Goal: Task Accomplishment & Management: Use online tool/utility

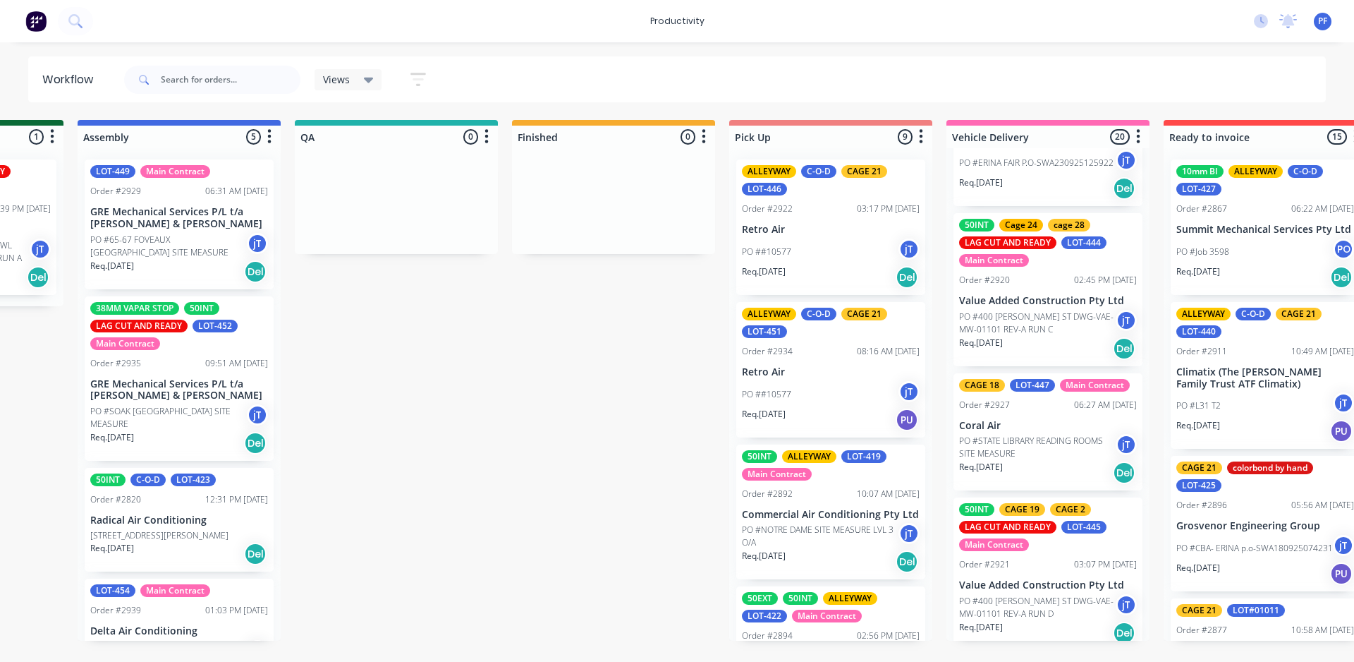
scroll to position [71, 0]
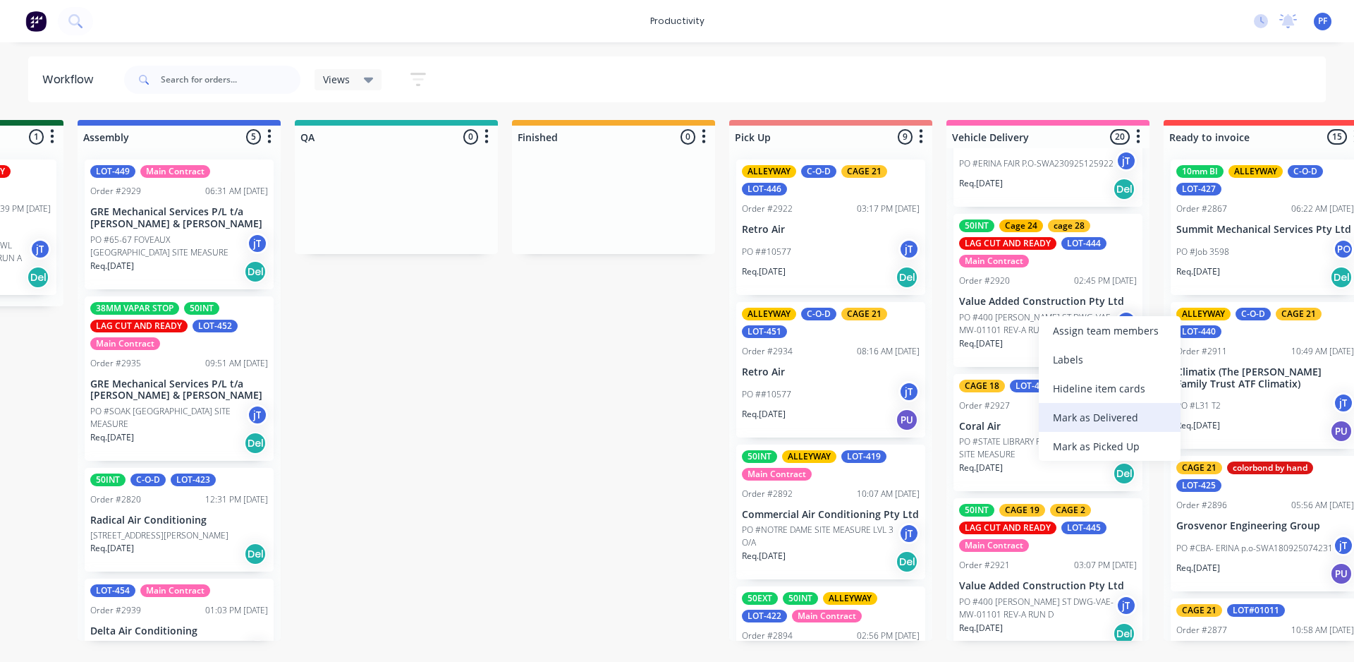
click at [1115, 421] on div "Mark as Delivered" at bounding box center [1110, 417] width 142 height 29
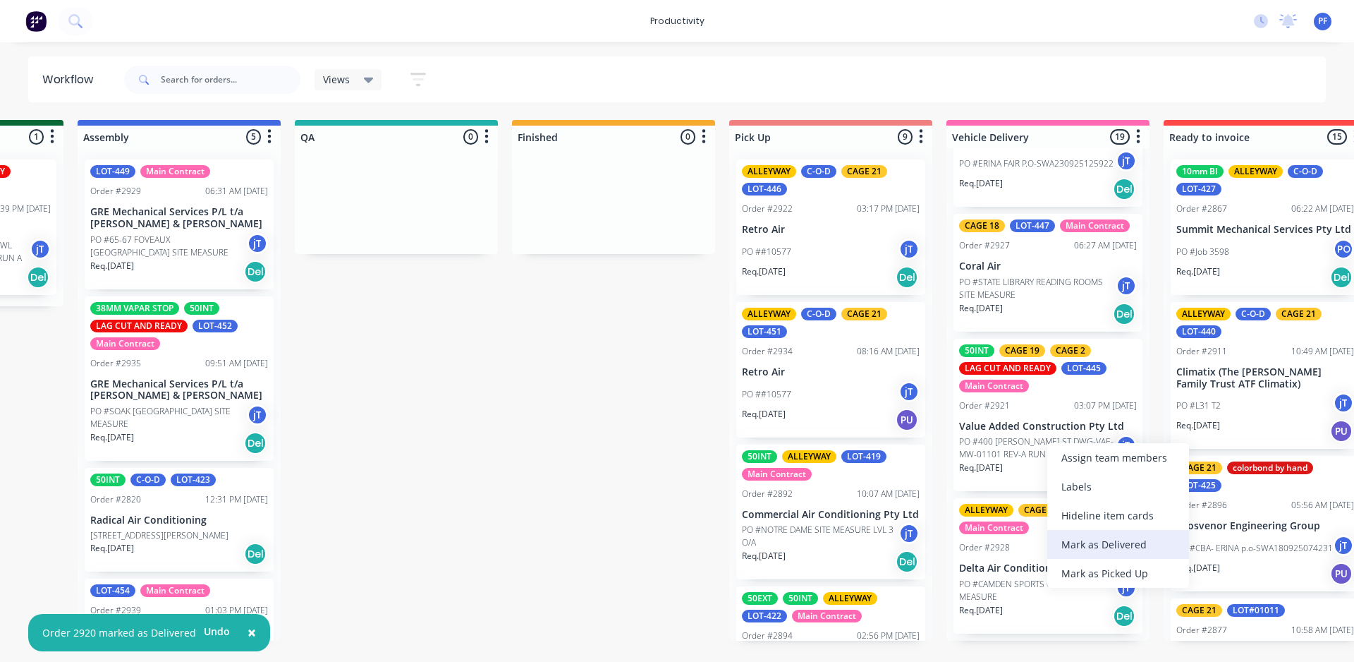
click at [1092, 540] on div "Mark as Delivered" at bounding box center [1118, 544] width 142 height 29
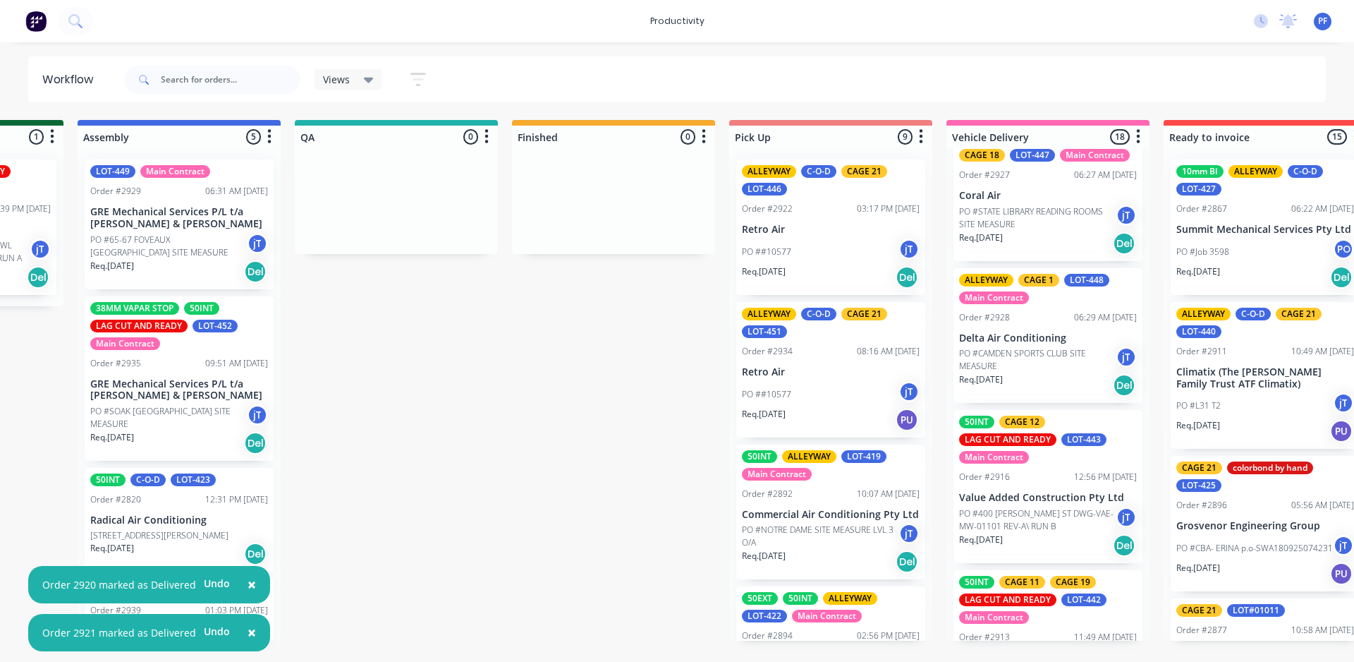
scroll to position [212, 0]
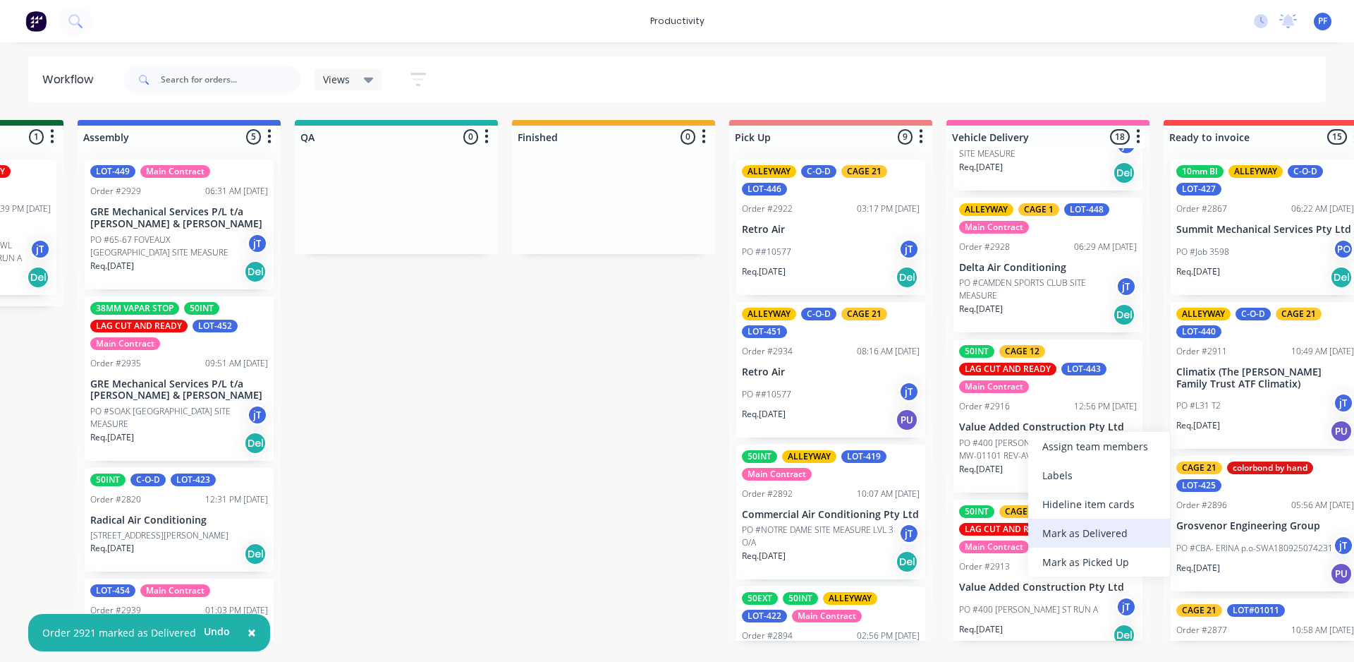
click at [1070, 537] on div "Mark as Delivered" at bounding box center [1099, 532] width 142 height 29
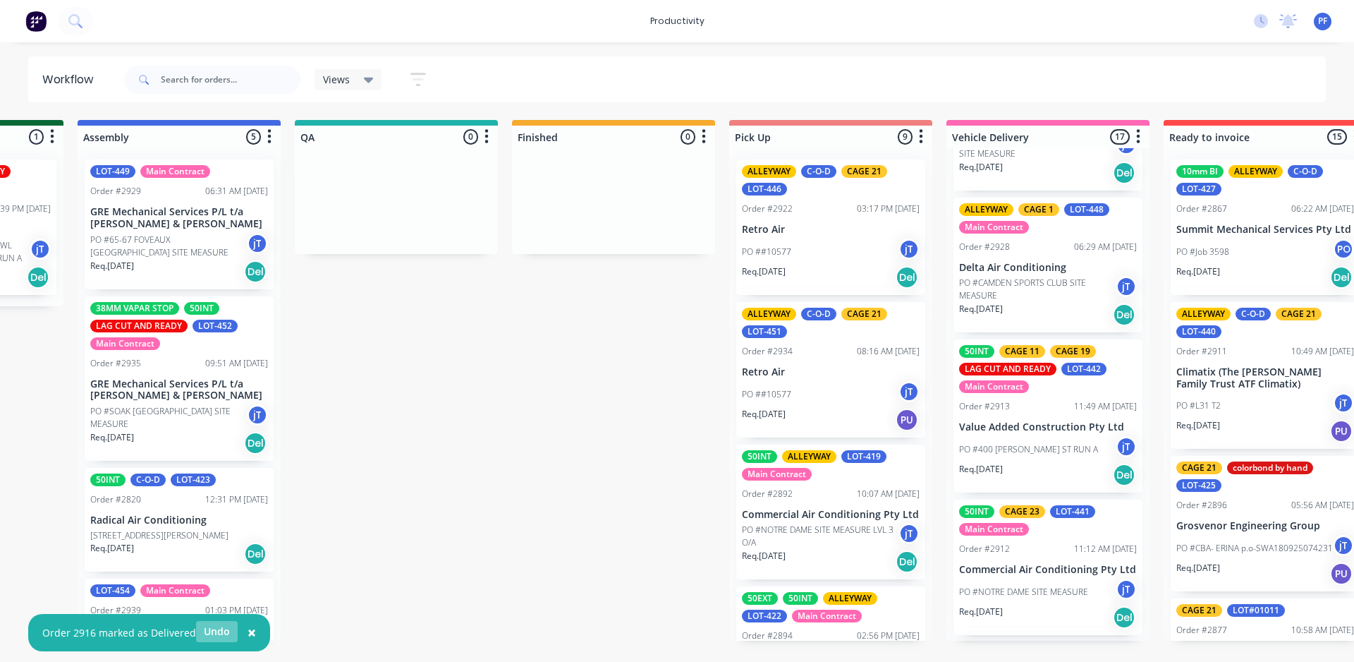
click at [212, 628] on button "Undo" at bounding box center [217, 631] width 42 height 21
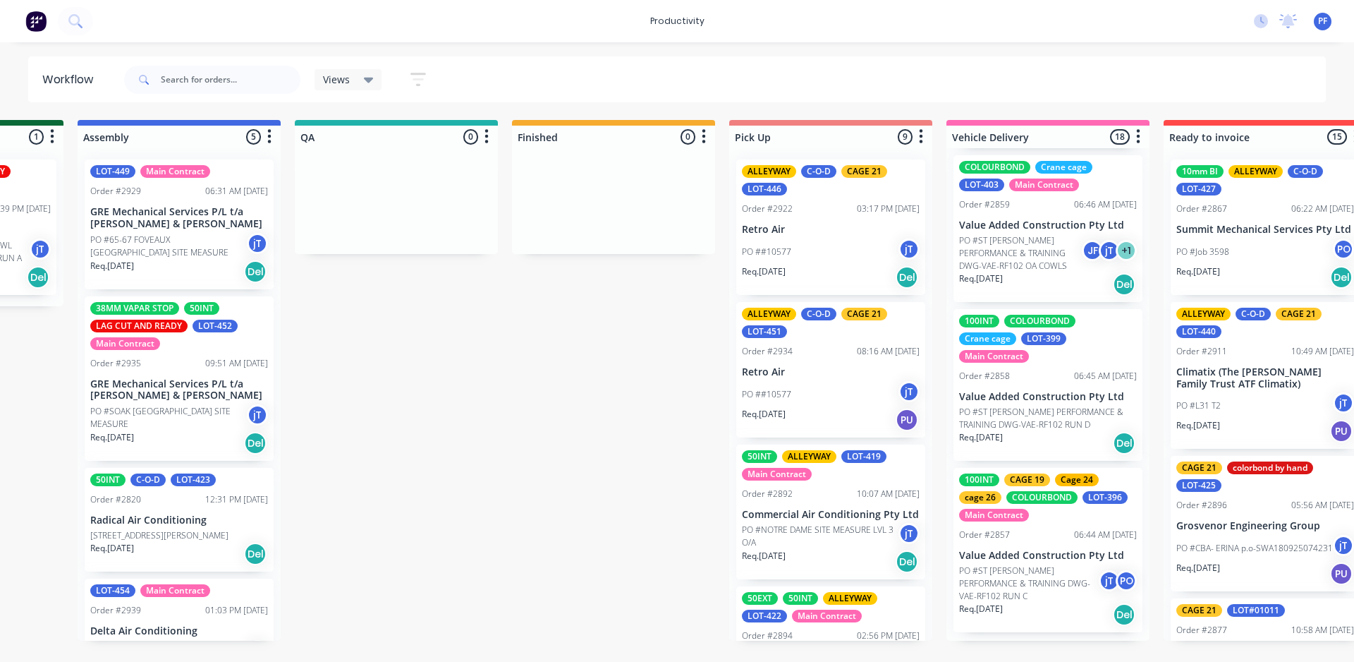
scroll to position [2260, 0]
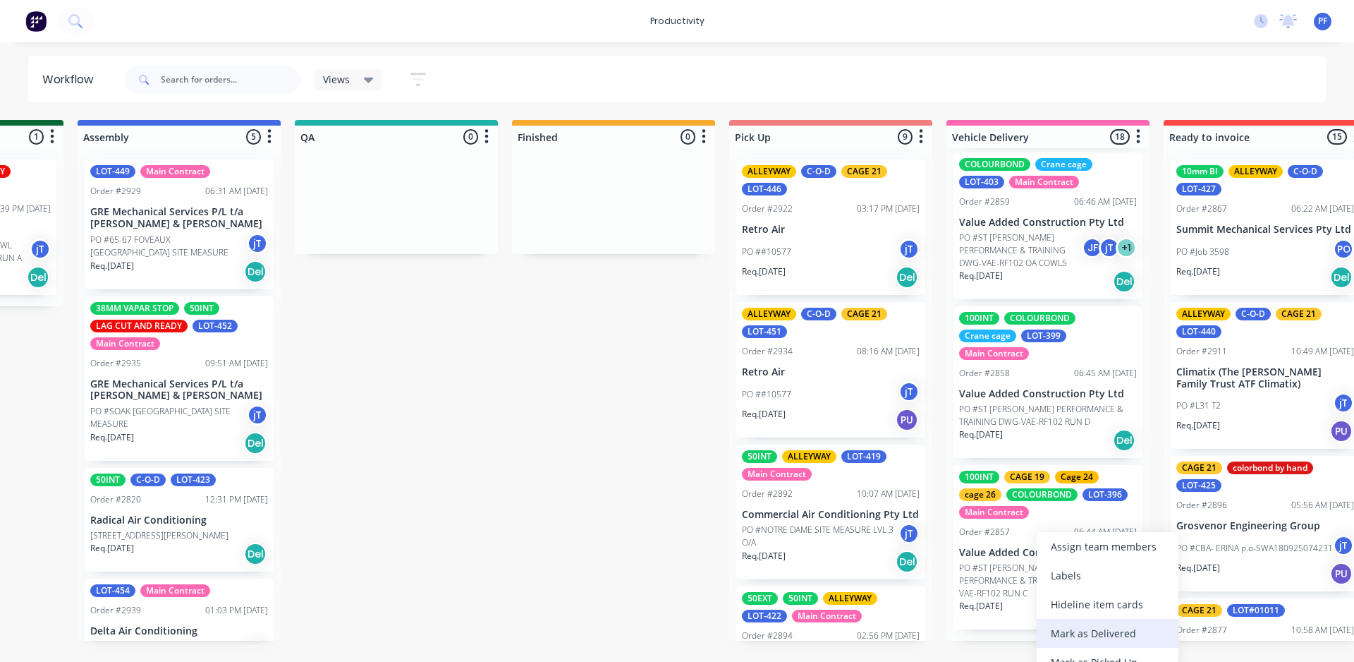
click at [1071, 635] on div "Mark as Delivered" at bounding box center [1108, 633] width 142 height 29
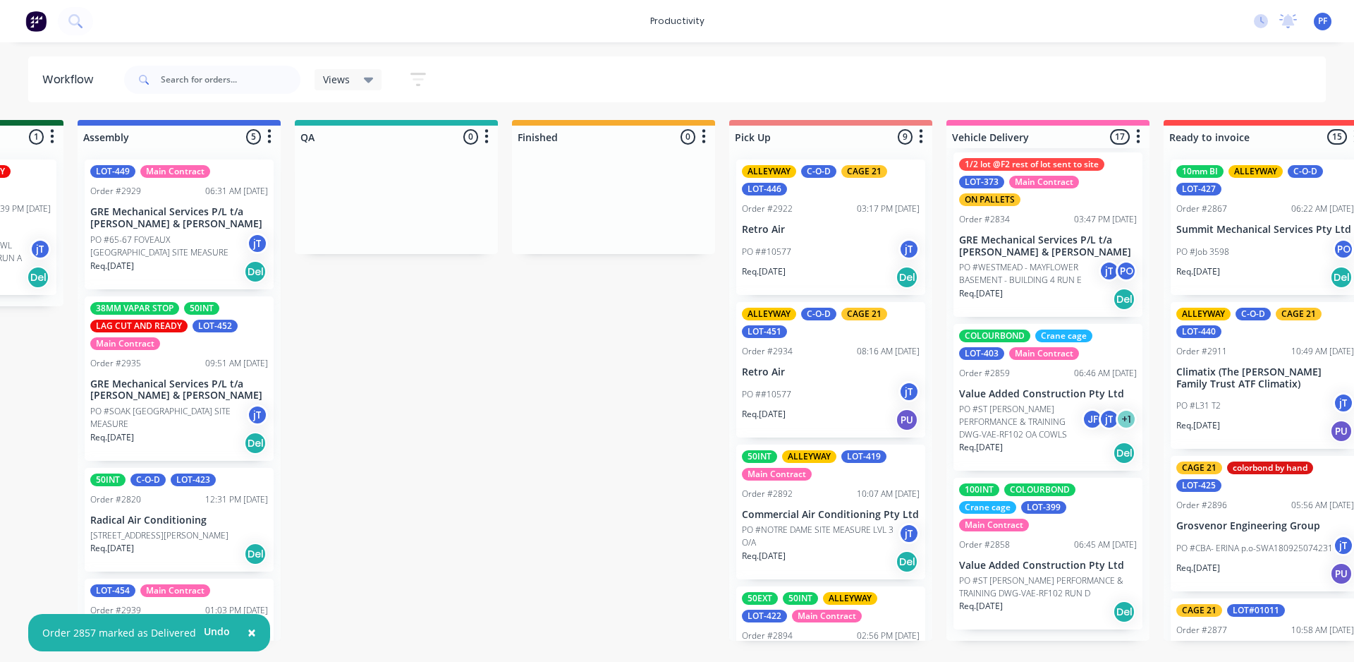
click at [1011, 587] on p "PO #ST [PERSON_NAME] PERFORMANCE & TRAINING DWG-VAE-RF102 RUN D" at bounding box center [1048, 586] width 178 height 25
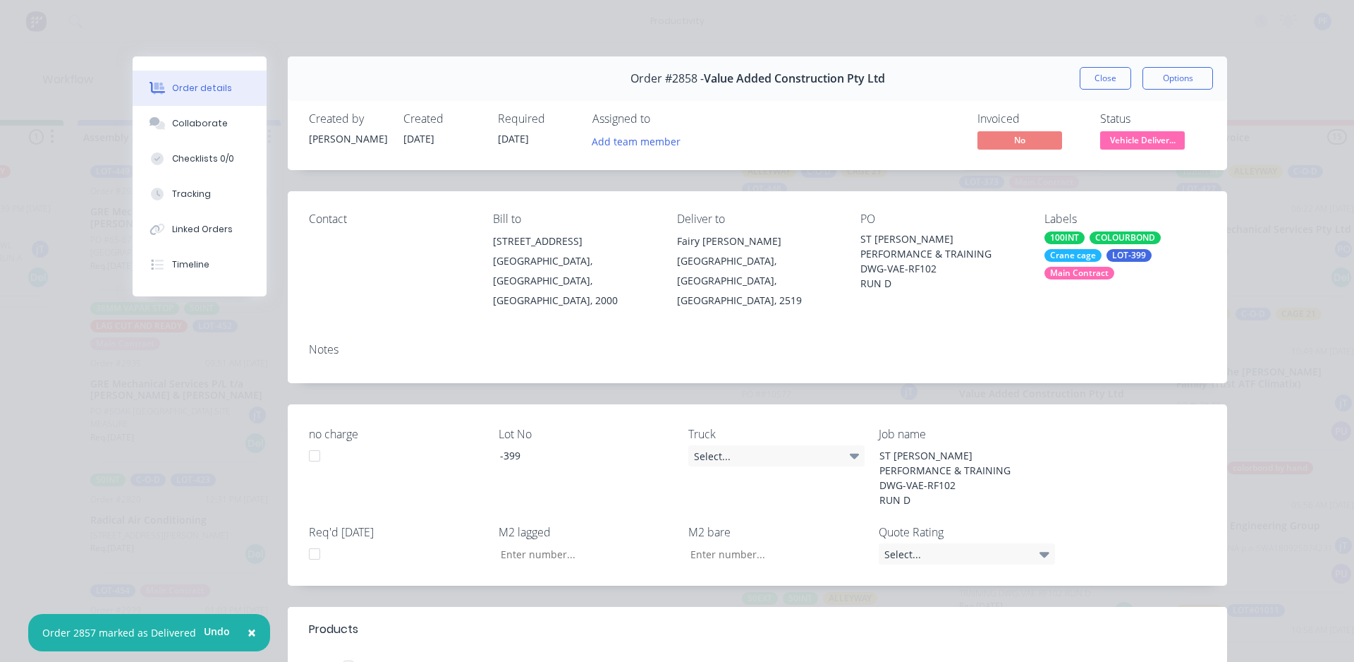
click at [1095, 78] on button "Close" at bounding box center [1105, 78] width 51 height 23
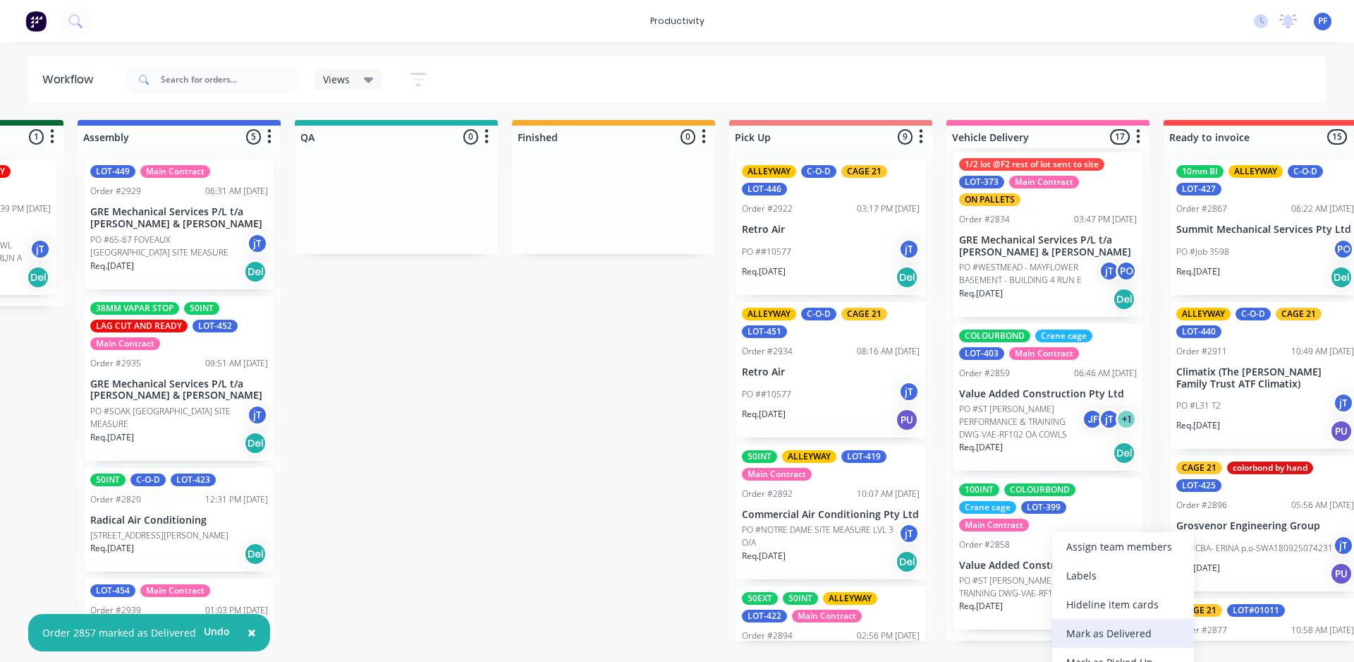
click at [1092, 628] on div "Mark as Delivered" at bounding box center [1123, 633] width 142 height 29
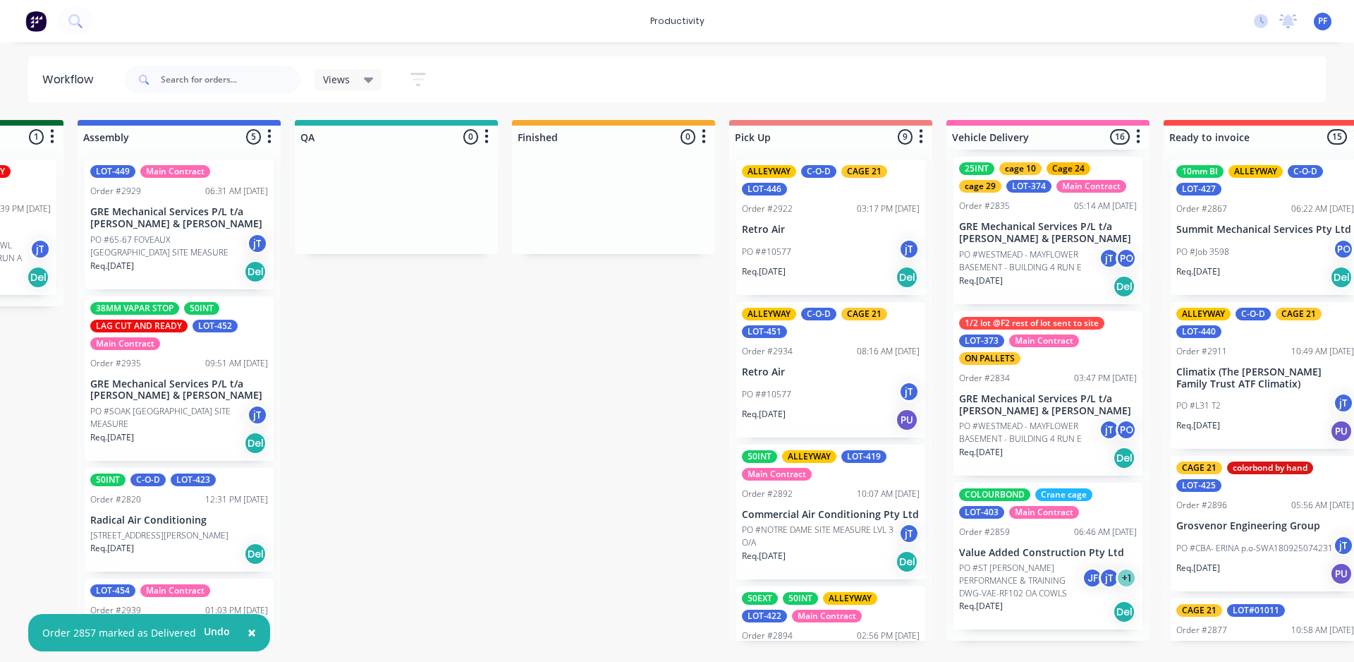
scroll to position [1942, 0]
click at [1090, 638] on div "Mark as Delivered" at bounding box center [1089, 633] width 142 height 29
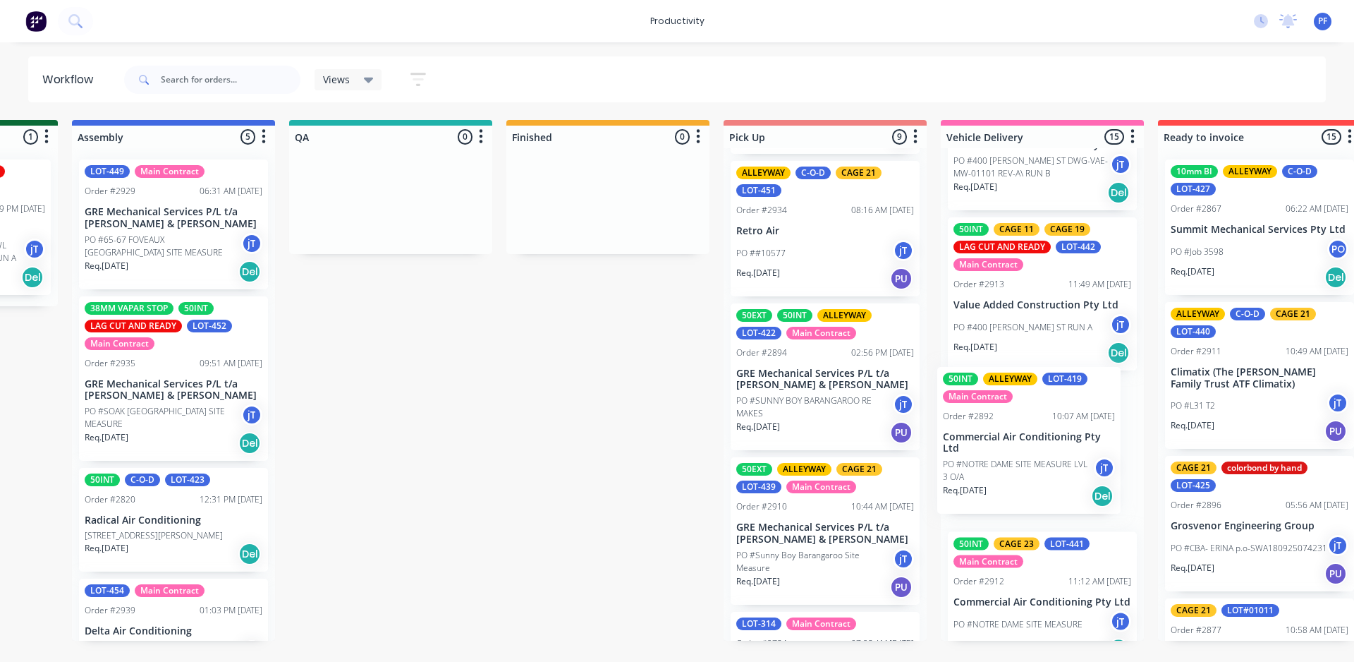
scroll to position [0, 1049]
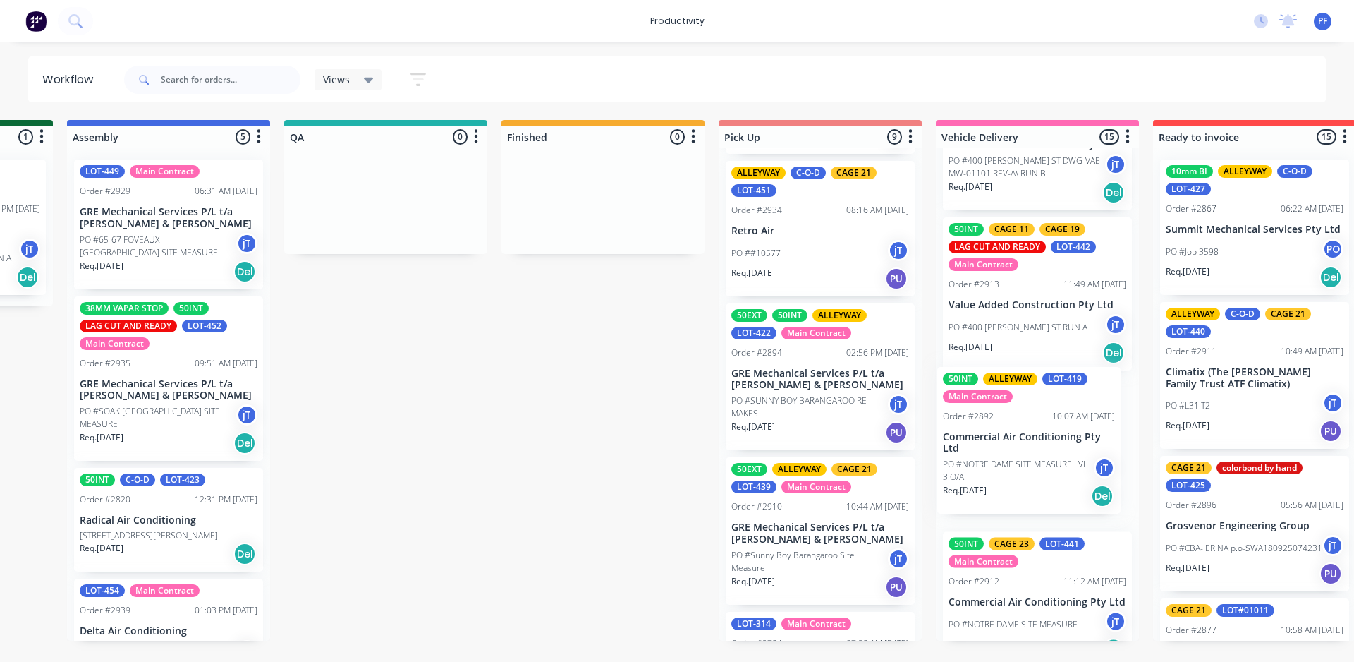
drag, startPoint x: 825, startPoint y: 352, endPoint x: 1030, endPoint y: 417, distance: 214.6
click at [1030, 417] on div "Submitted 37 Order #240 10:47 AM [DATE] Retro Air PO #Freshwater Apts PO Req. […" at bounding box center [320, 380] width 2761 height 520
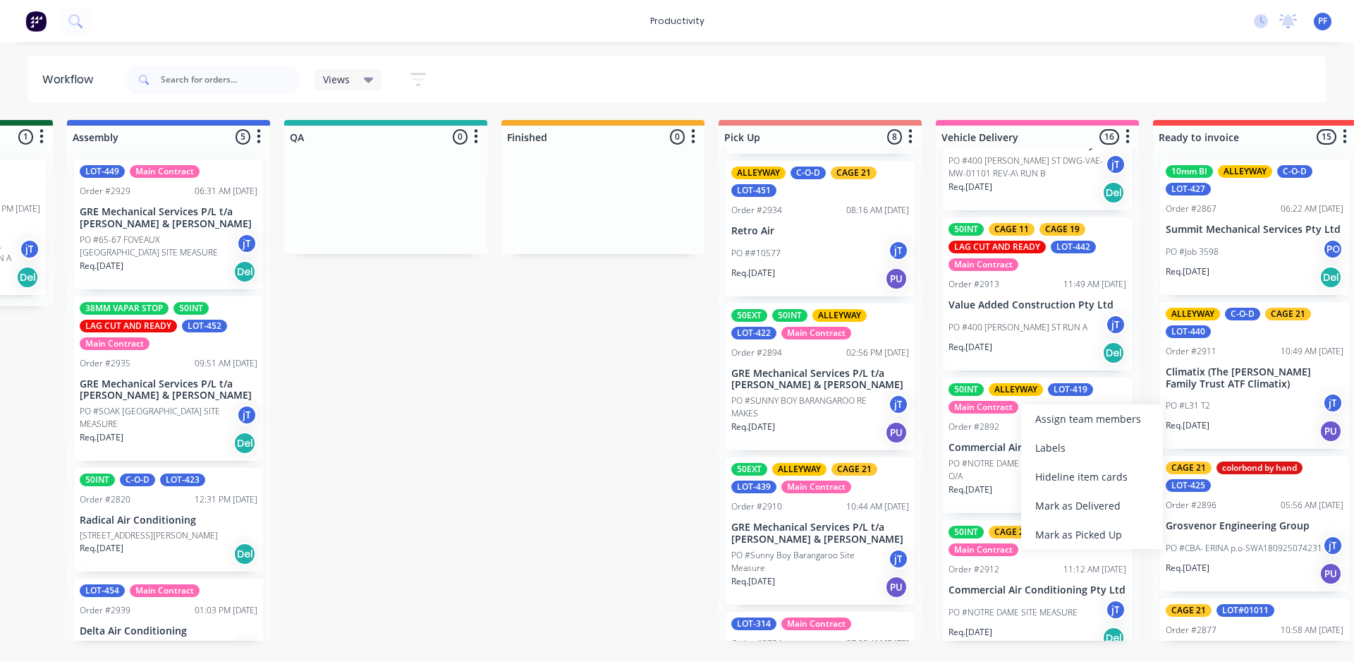
click at [1026, 406] on div "Assign team members" at bounding box center [1092, 418] width 142 height 29
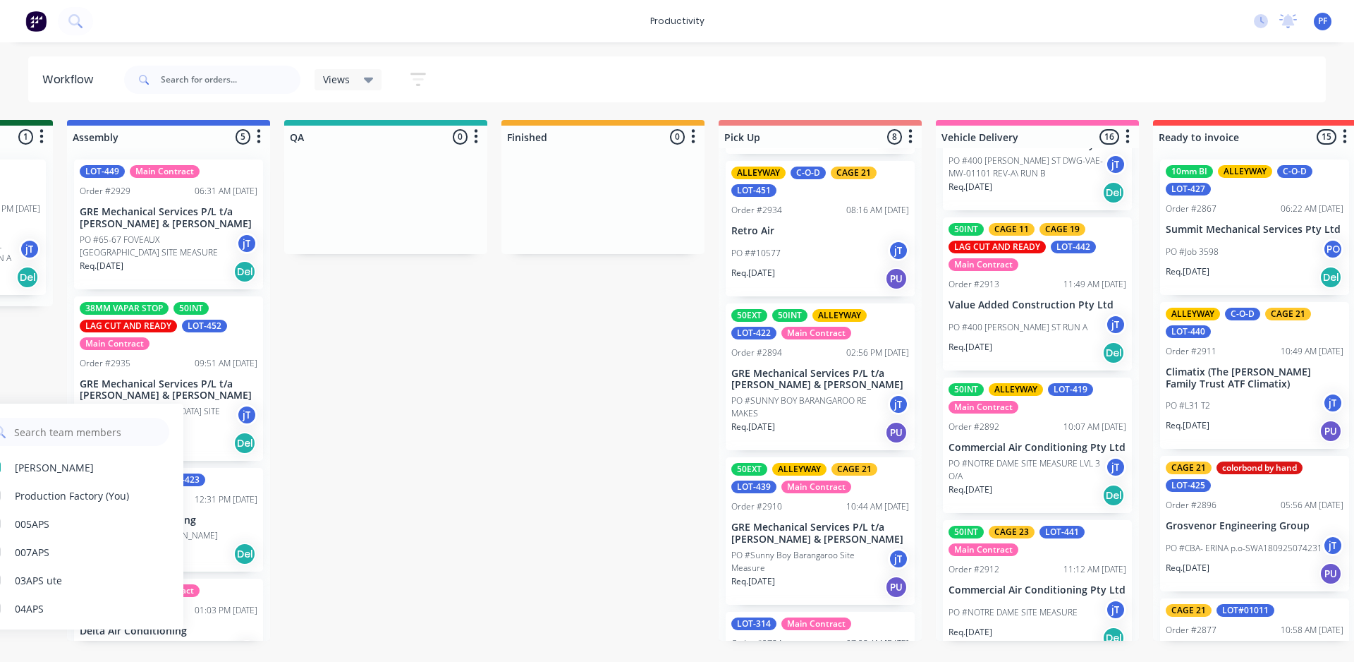
click at [1029, 406] on div "50INT ALLEYWAY LOT-419 Main Contract" at bounding box center [1038, 398] width 178 height 30
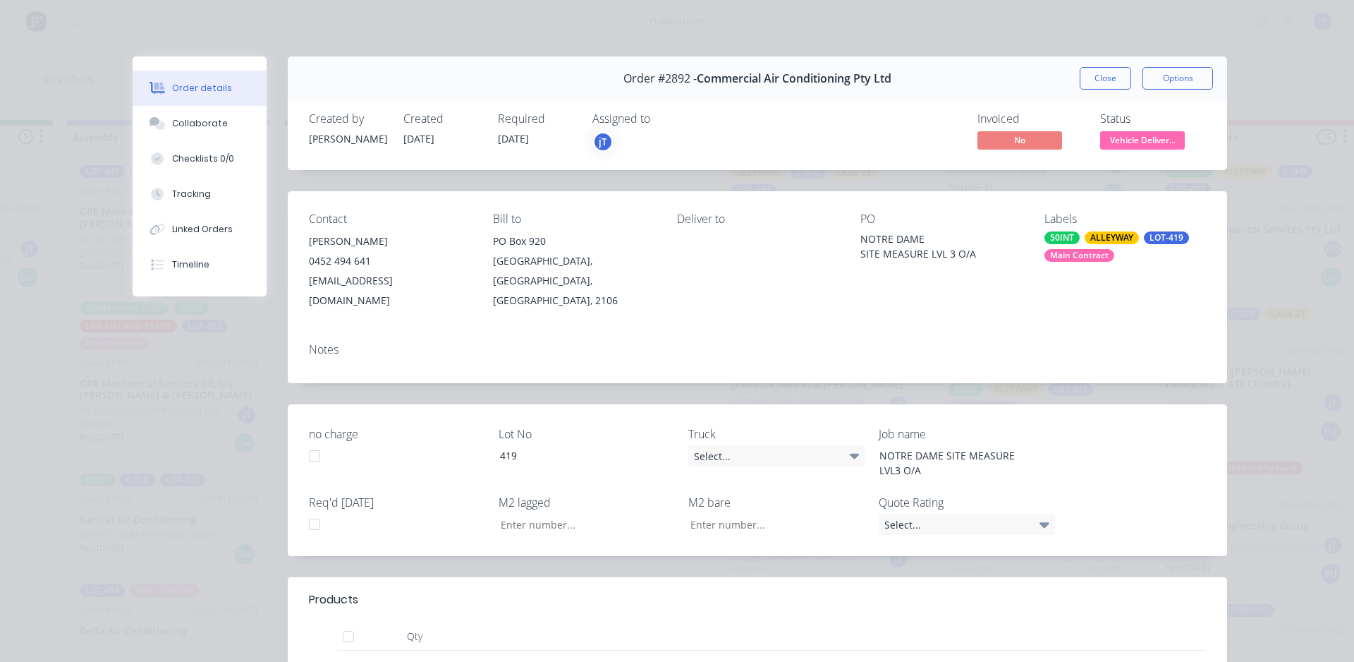
type input "1.19"
click at [1107, 238] on div "ALLEYWAY" at bounding box center [1112, 237] width 54 height 13
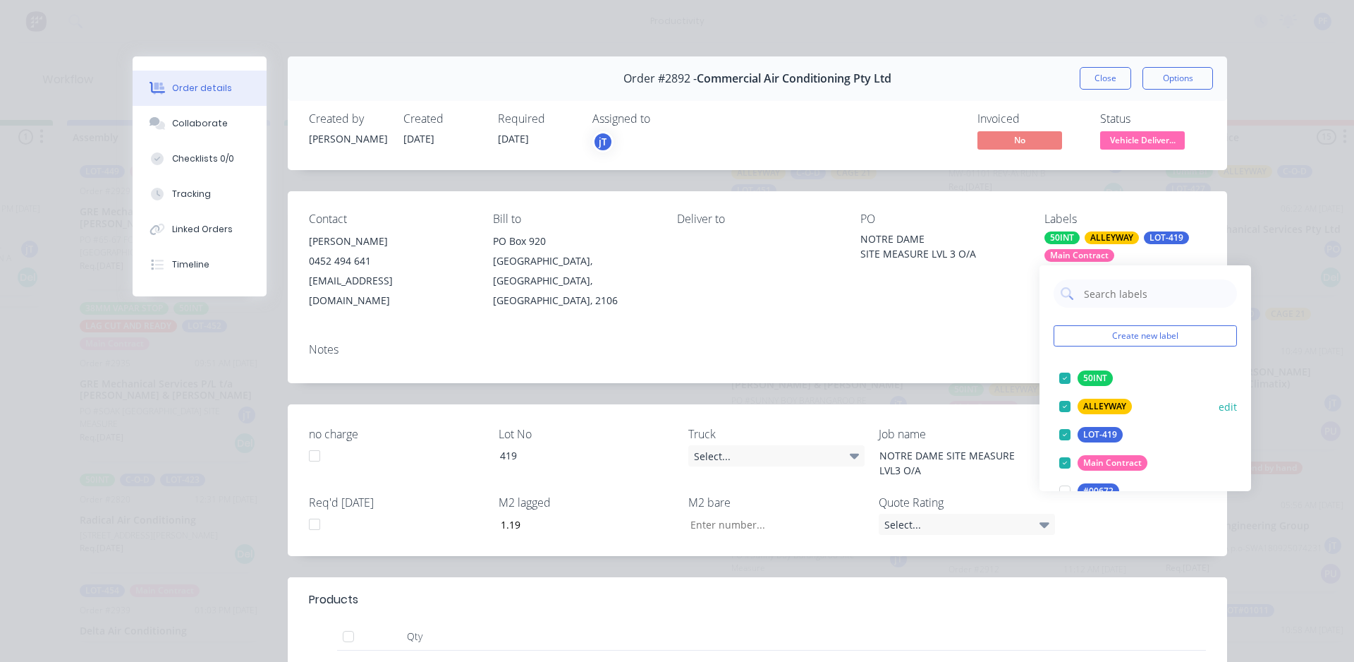
click at [1064, 402] on div at bounding box center [1065, 406] width 28 height 28
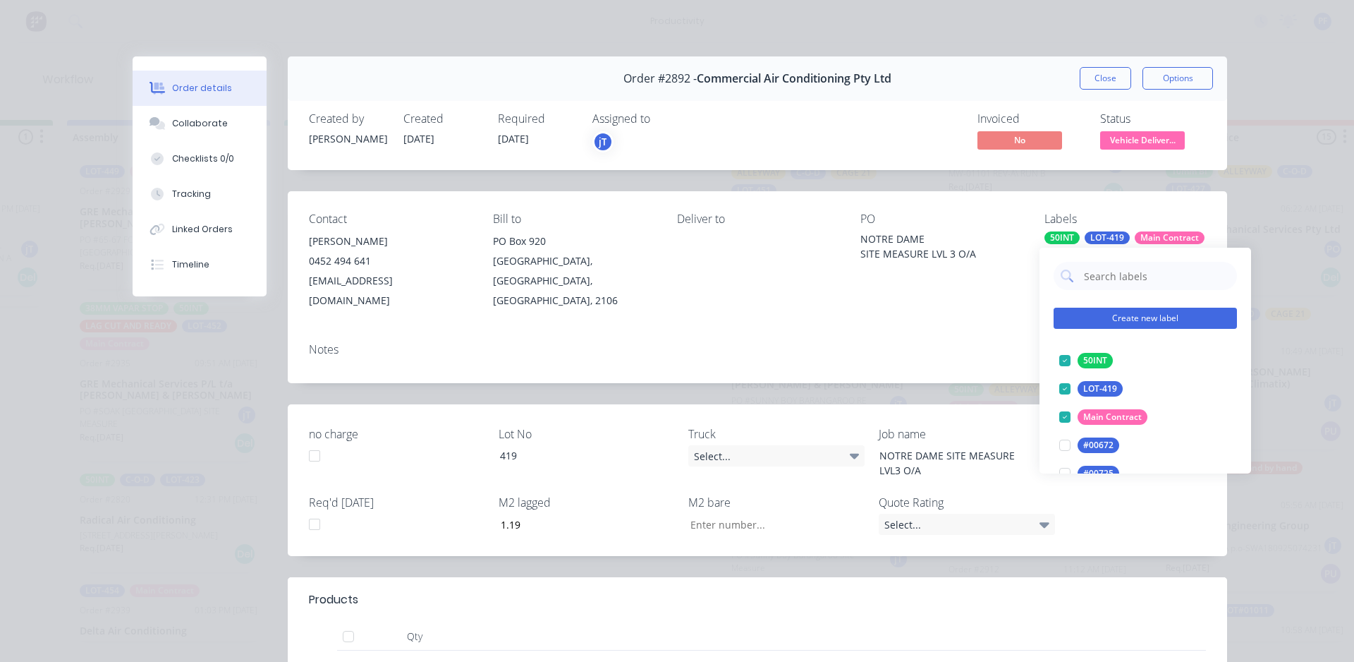
click at [1073, 314] on button "Create new label" at bounding box center [1145, 317] width 183 height 21
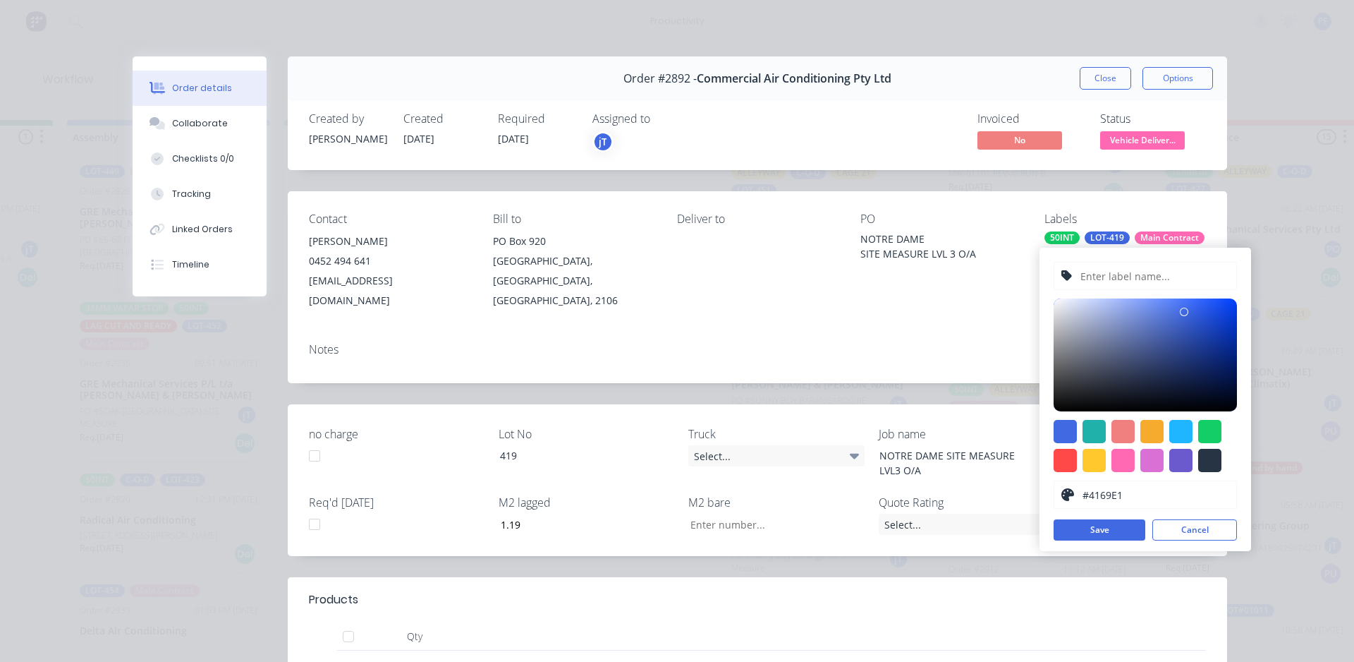
click at [1281, 398] on div "Order details Collaborate Checklists 0/0 Tracking Linked Orders Timeline Order …" at bounding box center [677, 331] width 1354 height 662
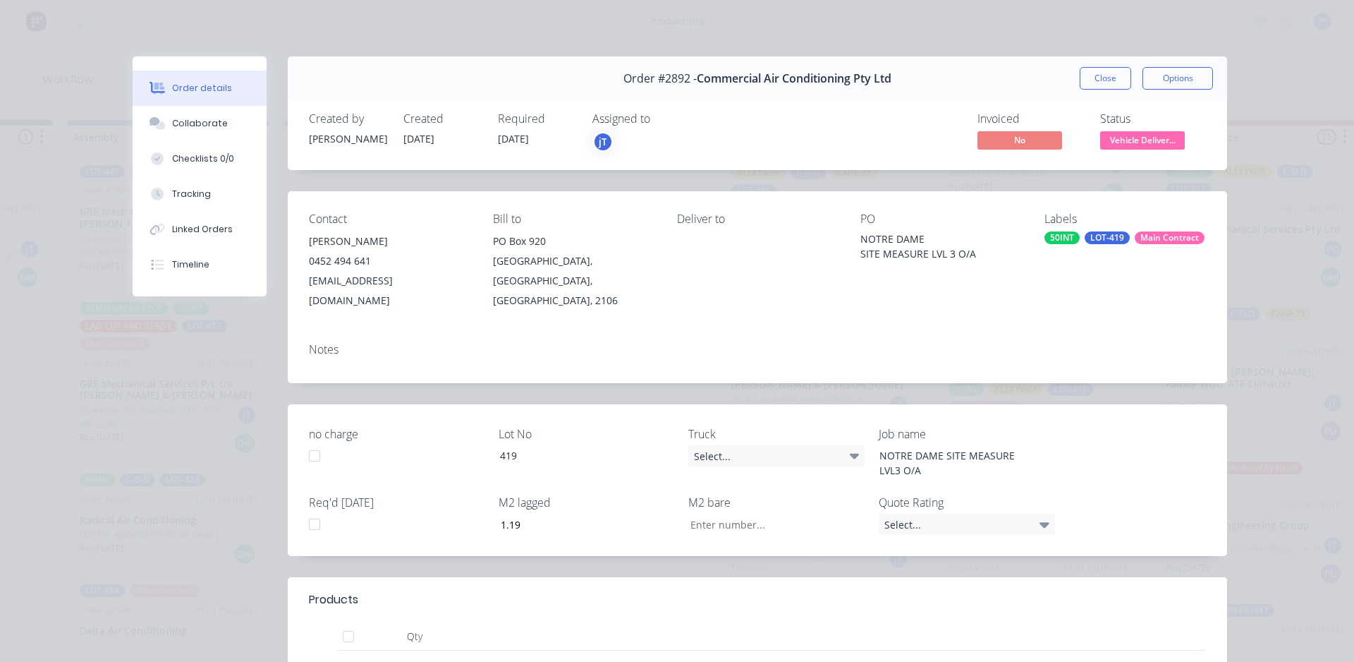
click at [1114, 242] on div "LOT-419" at bounding box center [1107, 237] width 45 height 13
click at [1130, 229] on div "Labels 50INT LOT-419 Main Contract" at bounding box center [1126, 261] width 162 height 98
click at [1129, 229] on div "Labels 50INT LOT-419 Main Contract" at bounding box center [1126, 261] width 162 height 98
drag, startPoint x: 1123, startPoint y: 230, endPoint x: 1126, endPoint y: 240, distance: 10.3
click at [1126, 240] on div "50INT LOT-419 Main Contract" at bounding box center [1126, 237] width 162 height 13
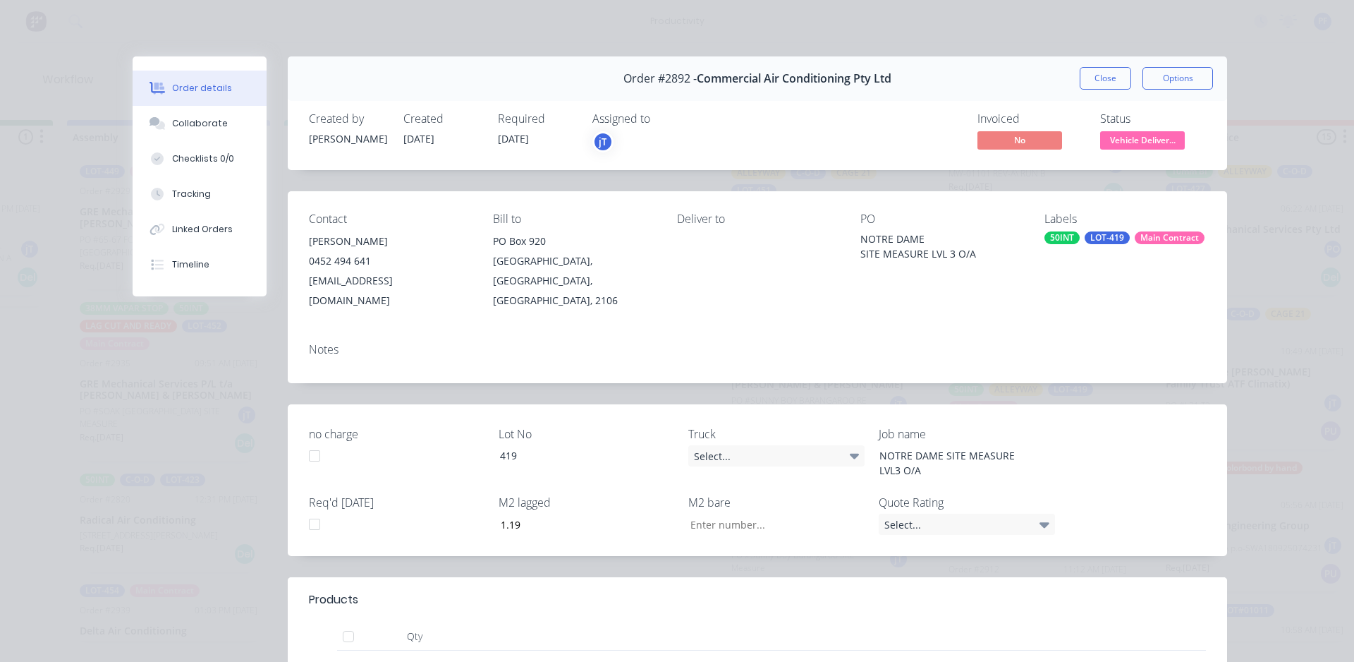
click at [1126, 240] on div "50INT LOT-419 Main Contract" at bounding box center [1126, 237] width 162 height 13
click at [1114, 250] on div "Labels 50INT LOT-419 Main Contract" at bounding box center [1126, 261] width 162 height 98
click at [1062, 233] on div "50INT" at bounding box center [1062, 237] width 35 height 13
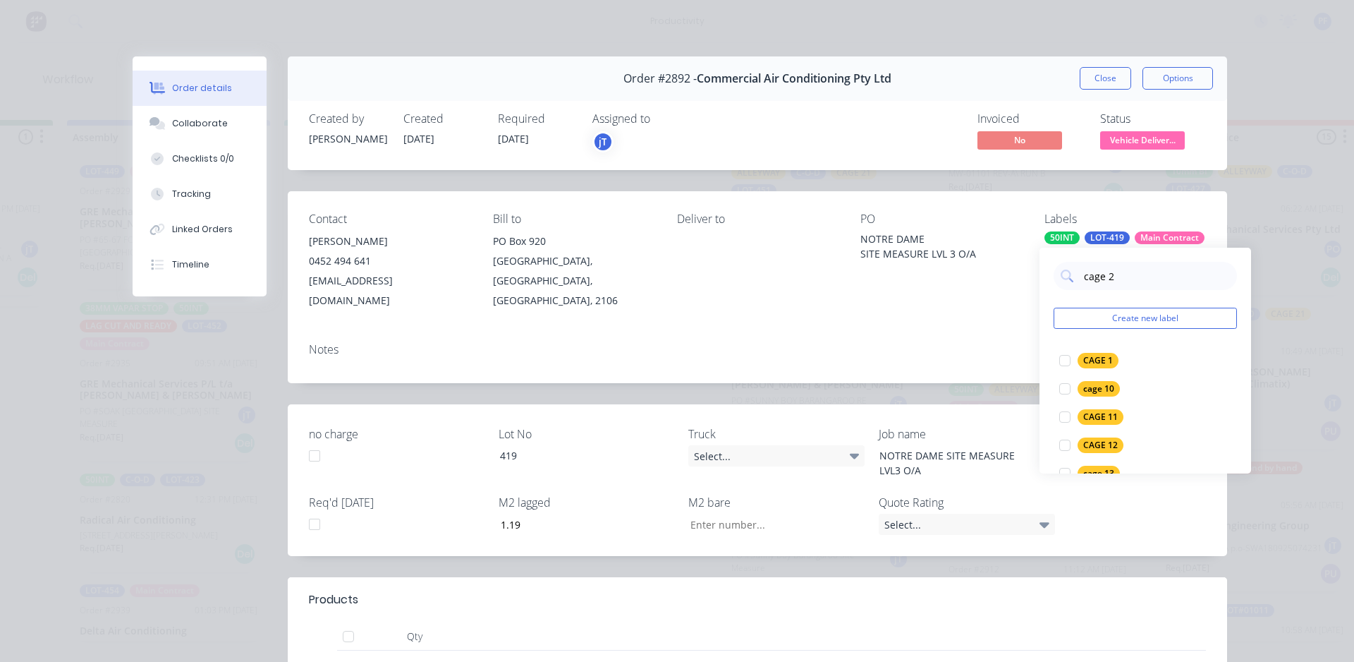
type input "cage 23"
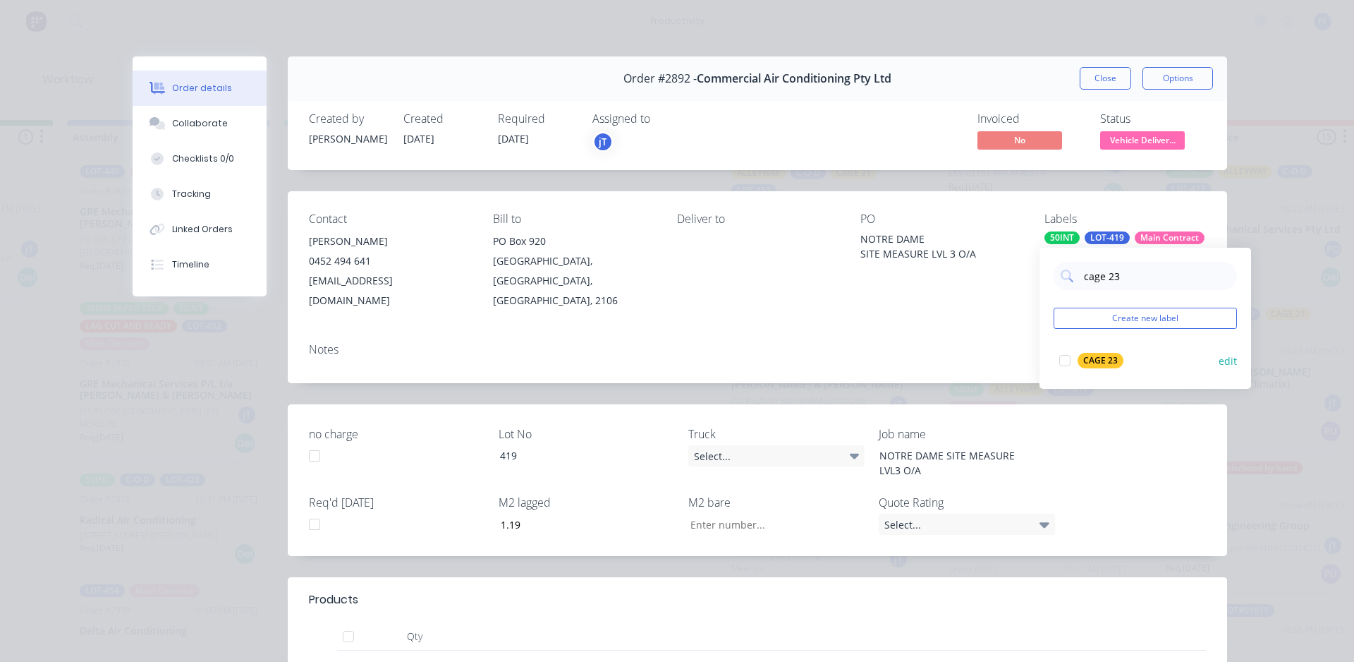
click at [1066, 362] on div at bounding box center [1065, 360] width 28 height 28
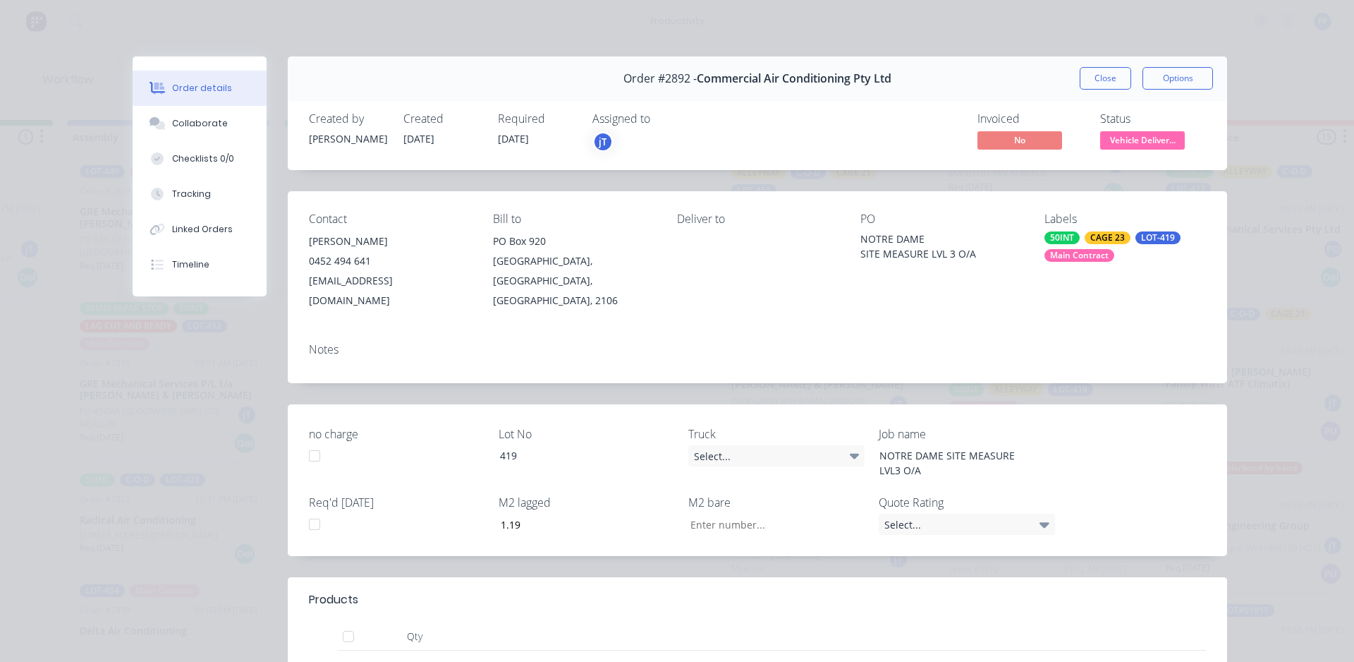
click at [1276, 428] on div "Order details Collaborate Checklists 0/0 Tracking Linked Orders Timeline Order …" at bounding box center [677, 331] width 1354 height 662
click at [1088, 79] on button "Close" at bounding box center [1105, 78] width 51 height 23
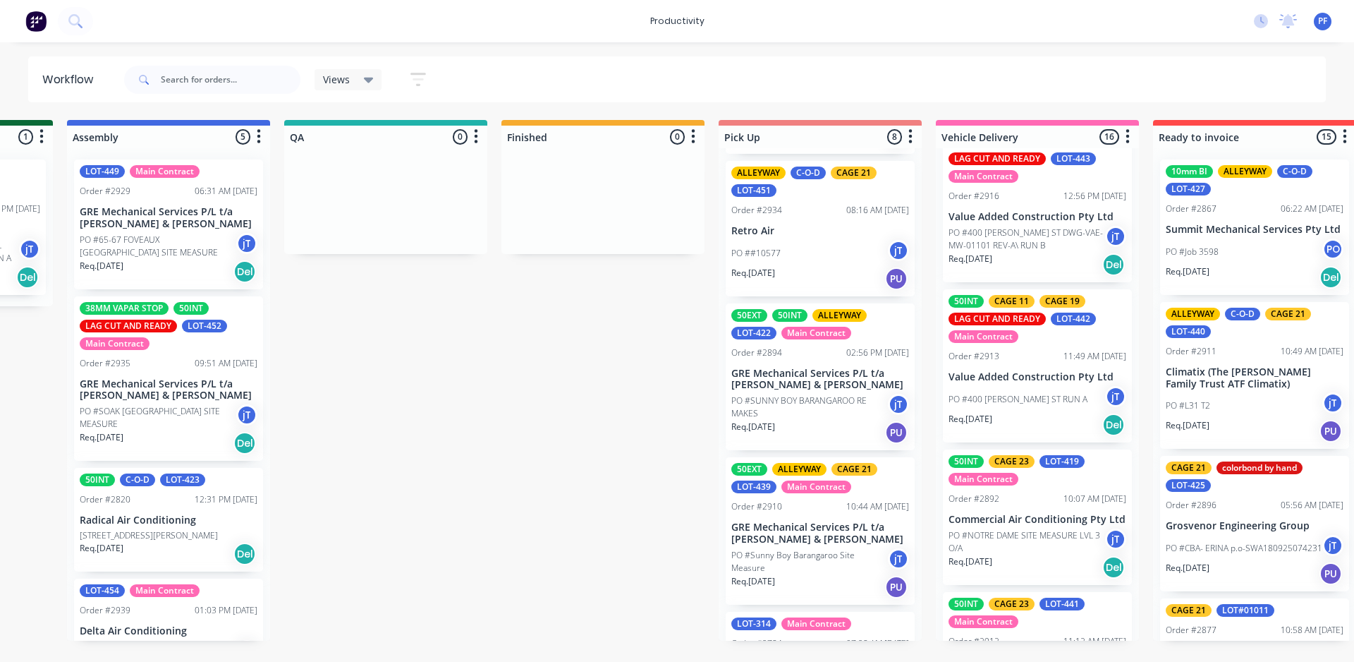
scroll to position [423, 0]
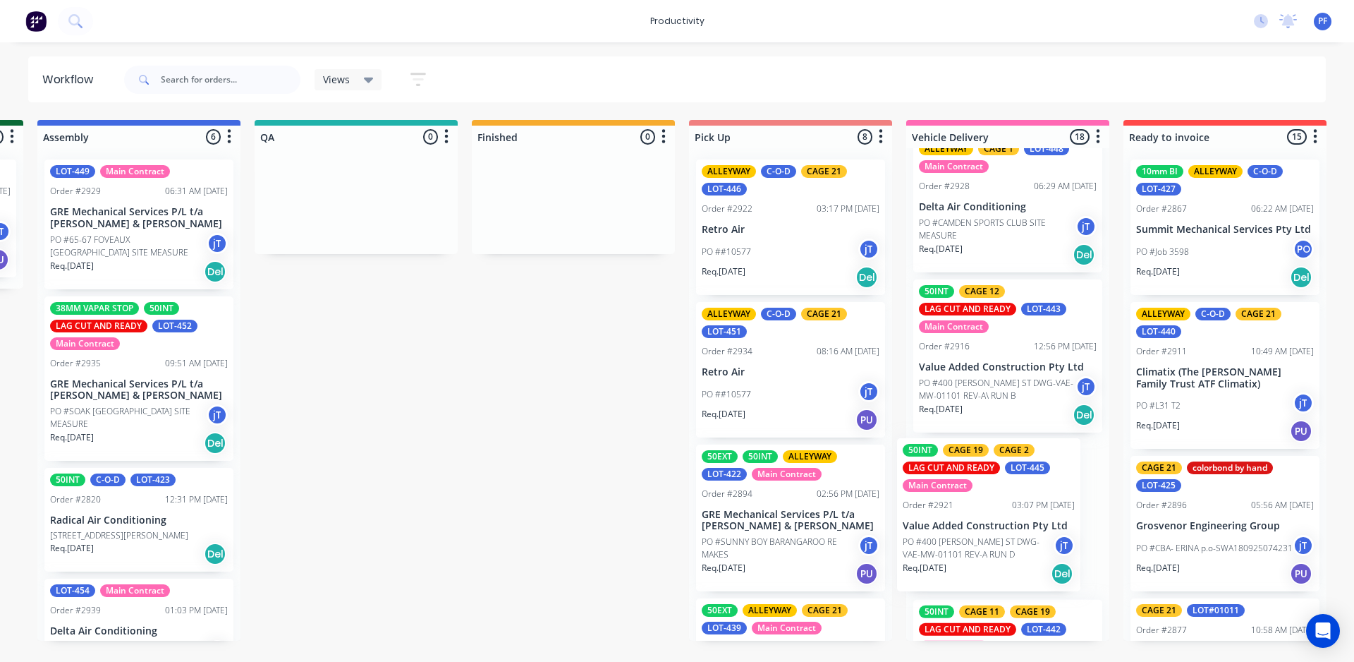
scroll to position [432, 0]
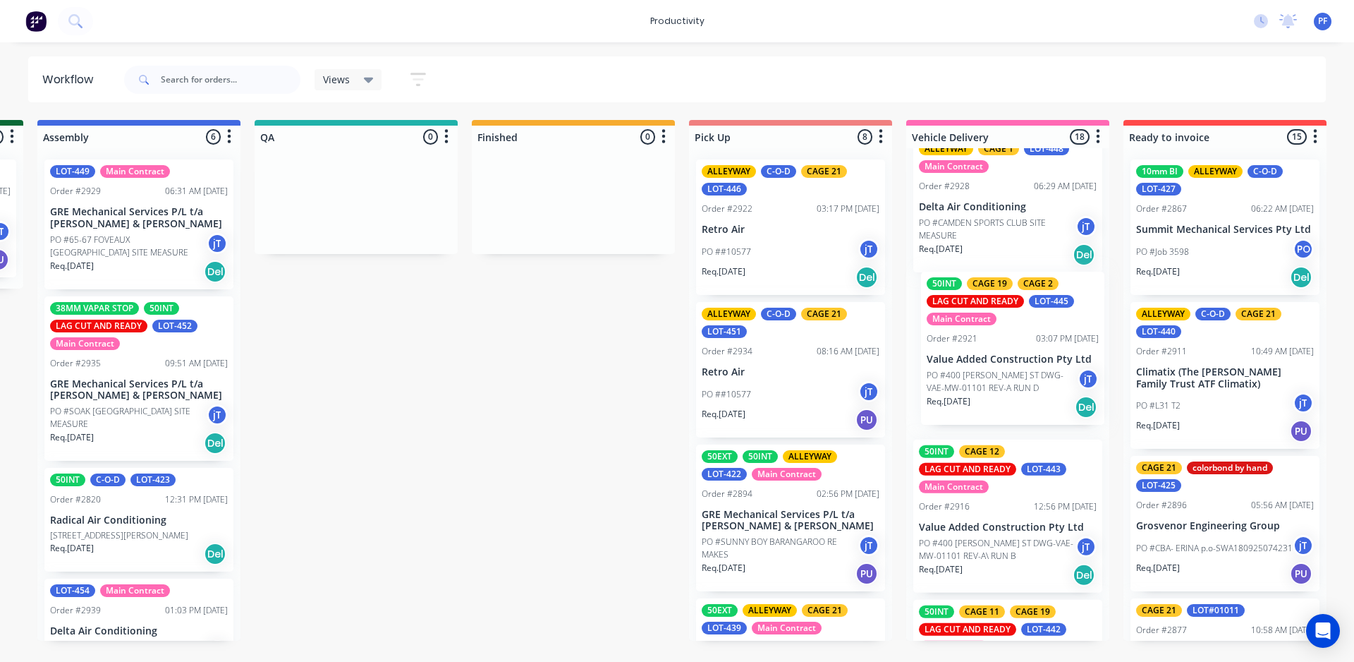
drag, startPoint x: 1031, startPoint y: 281, endPoint x: 961, endPoint y: 379, distance: 120.4
click at [961, 379] on div "50INT Cage 24 cage 28 LAG CUT AND READY LOT-444 Main Contract Order #2920 02:45…" at bounding box center [1007, 394] width 203 height 492
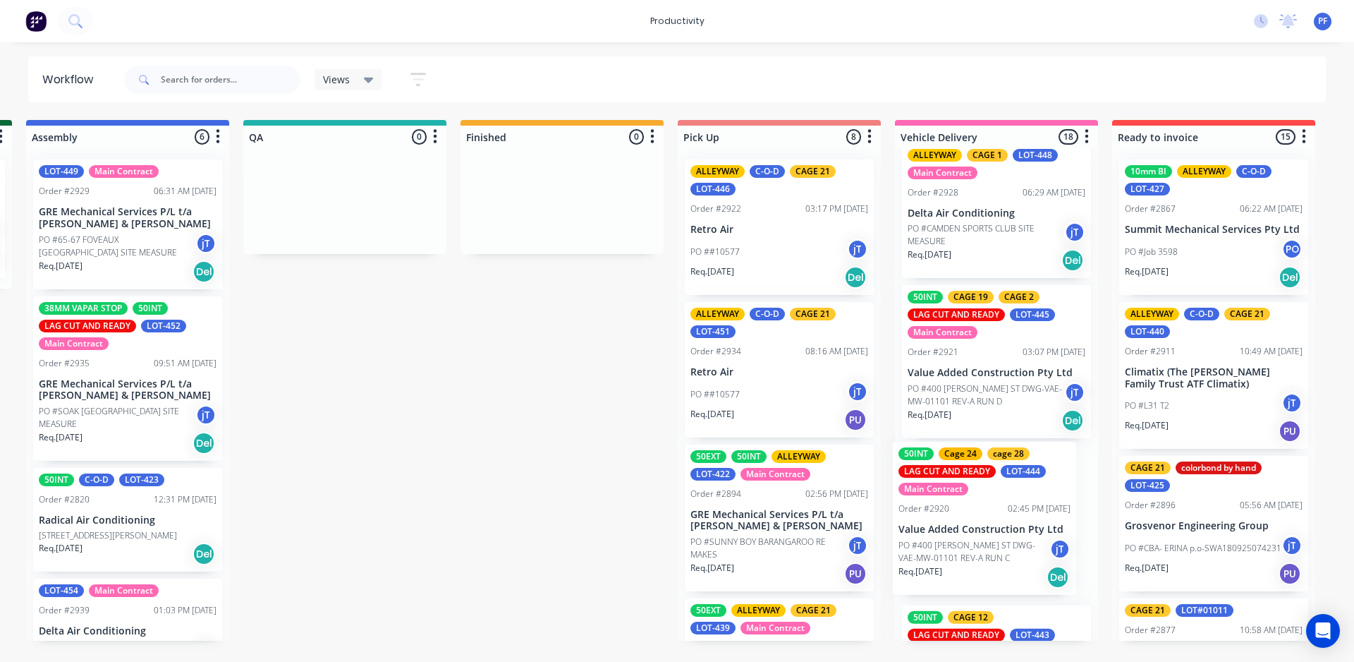
scroll to position [268, 0]
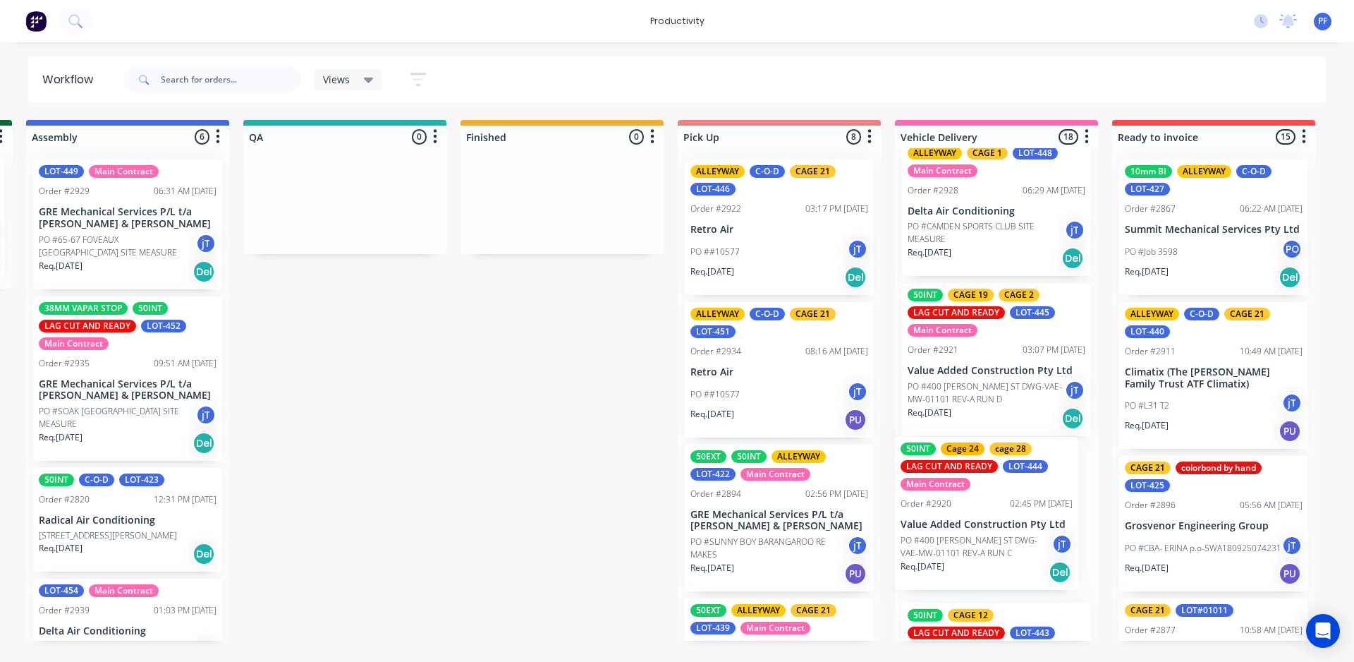
drag, startPoint x: 970, startPoint y: 243, endPoint x: 953, endPoint y: 531, distance: 289.0
click at [953, 531] on div "50INT Cage 24 cage 28 LAG CUT AND READY LOT-444 Main Contract Order #2920 02:45…" at bounding box center [996, 394] width 203 height 492
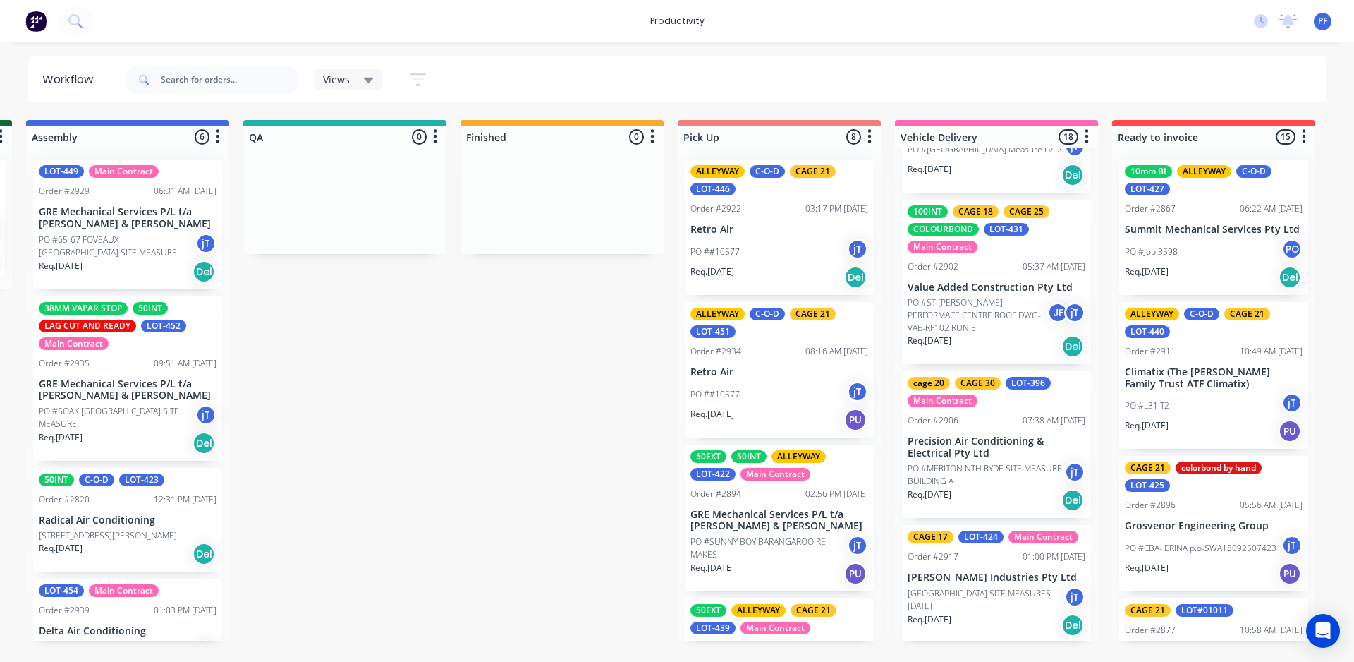
scroll to position [1396, 0]
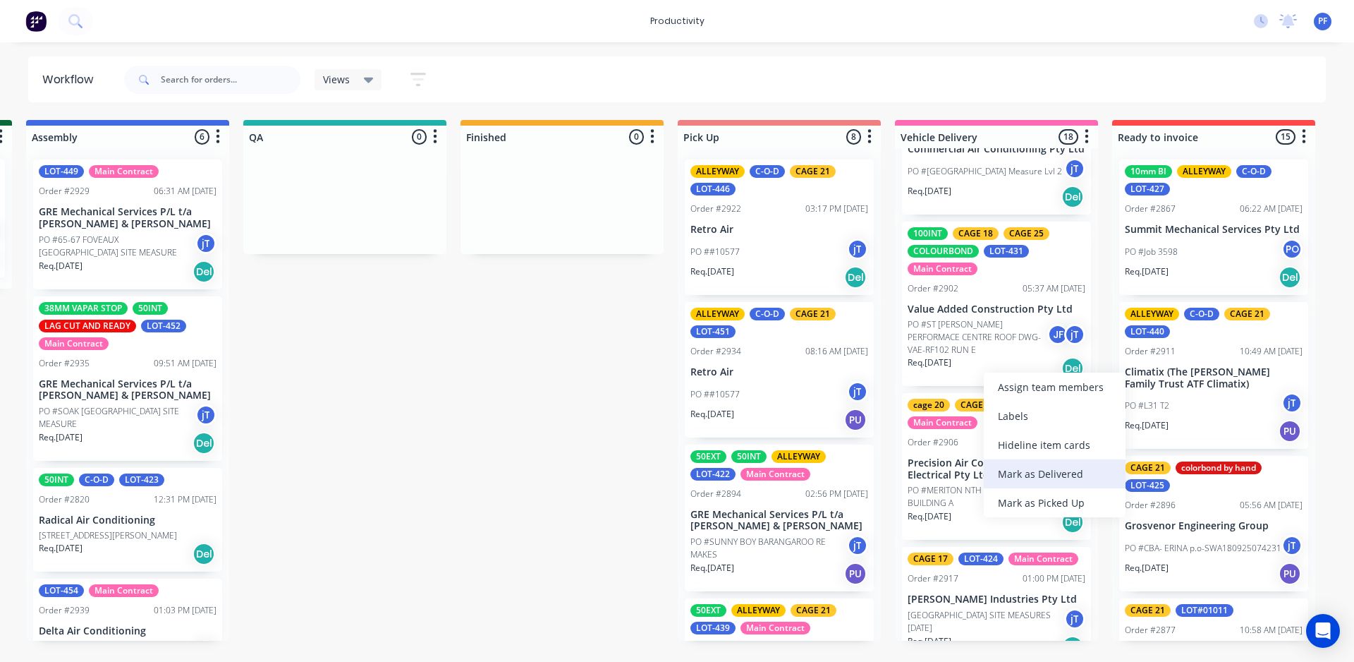
click at [1049, 473] on div "Mark as Delivered" at bounding box center [1055, 473] width 142 height 29
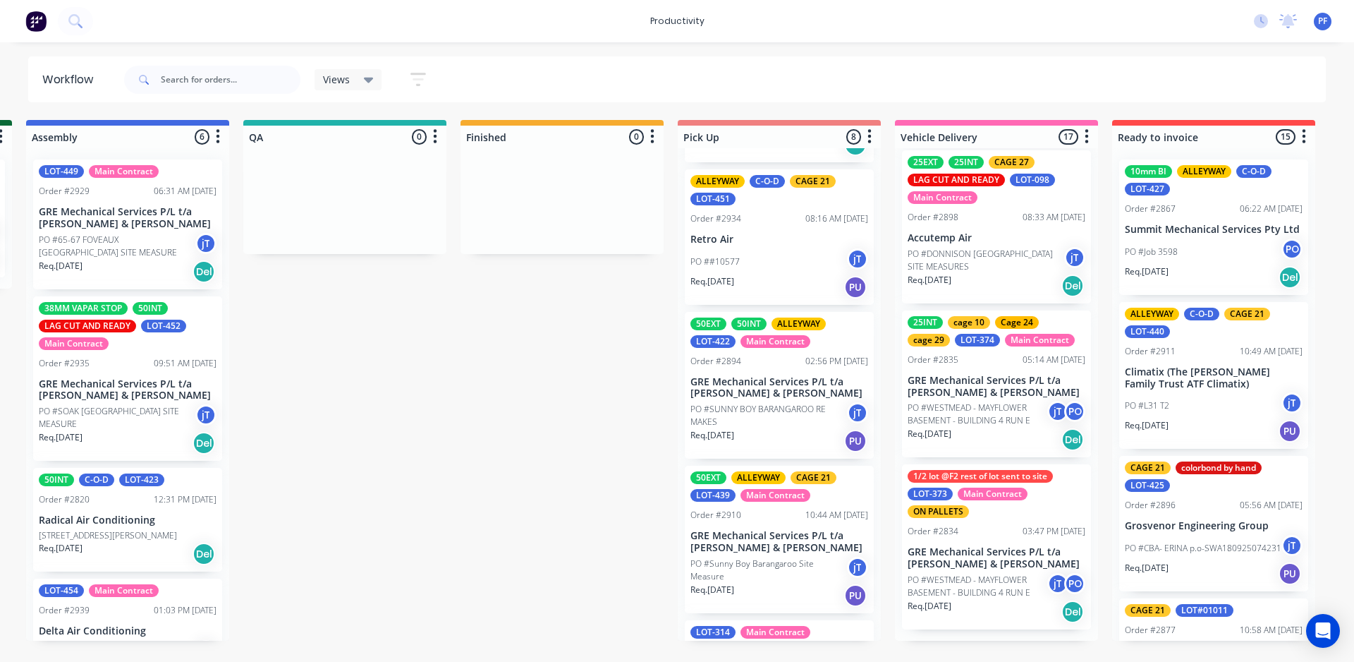
scroll to position [141, 0]
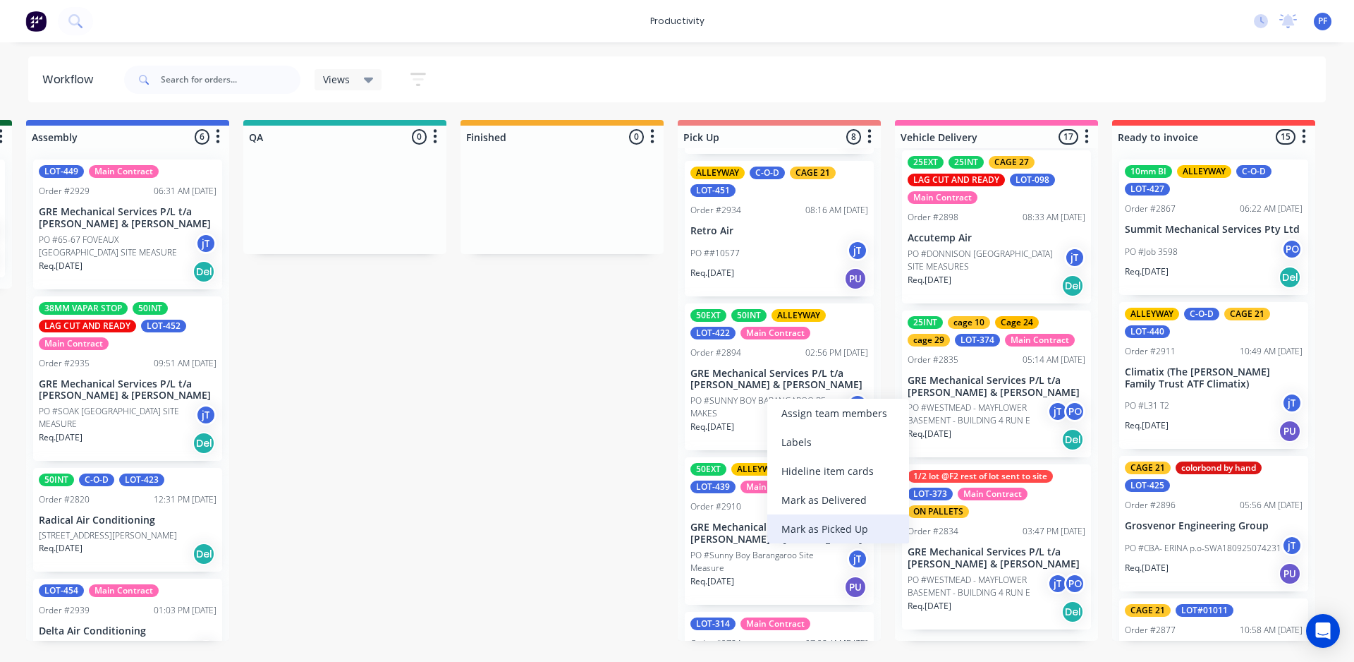
click at [835, 529] on div "Mark as Picked Up" at bounding box center [838, 528] width 142 height 29
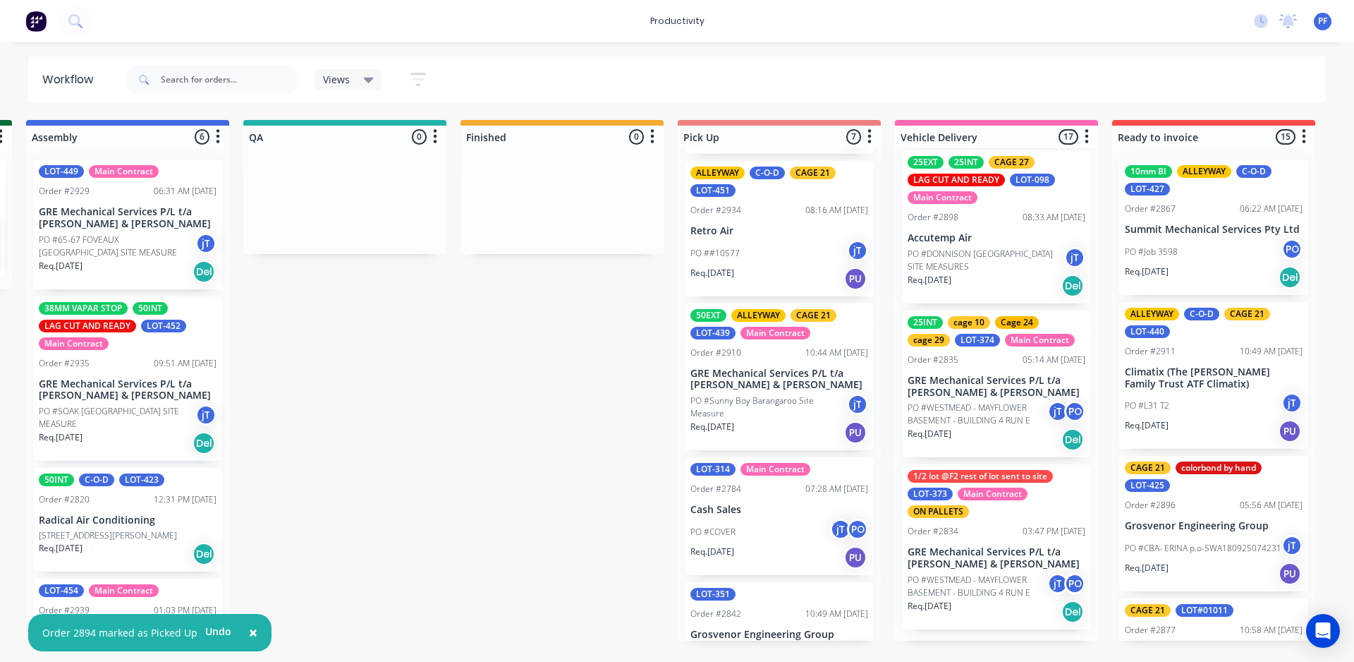
drag, startPoint x: 766, startPoint y: 404, endPoint x: 772, endPoint y: 396, distance: 9.6
click at [825, 537] on div "Mark as Picked Up" at bounding box center [840, 535] width 142 height 29
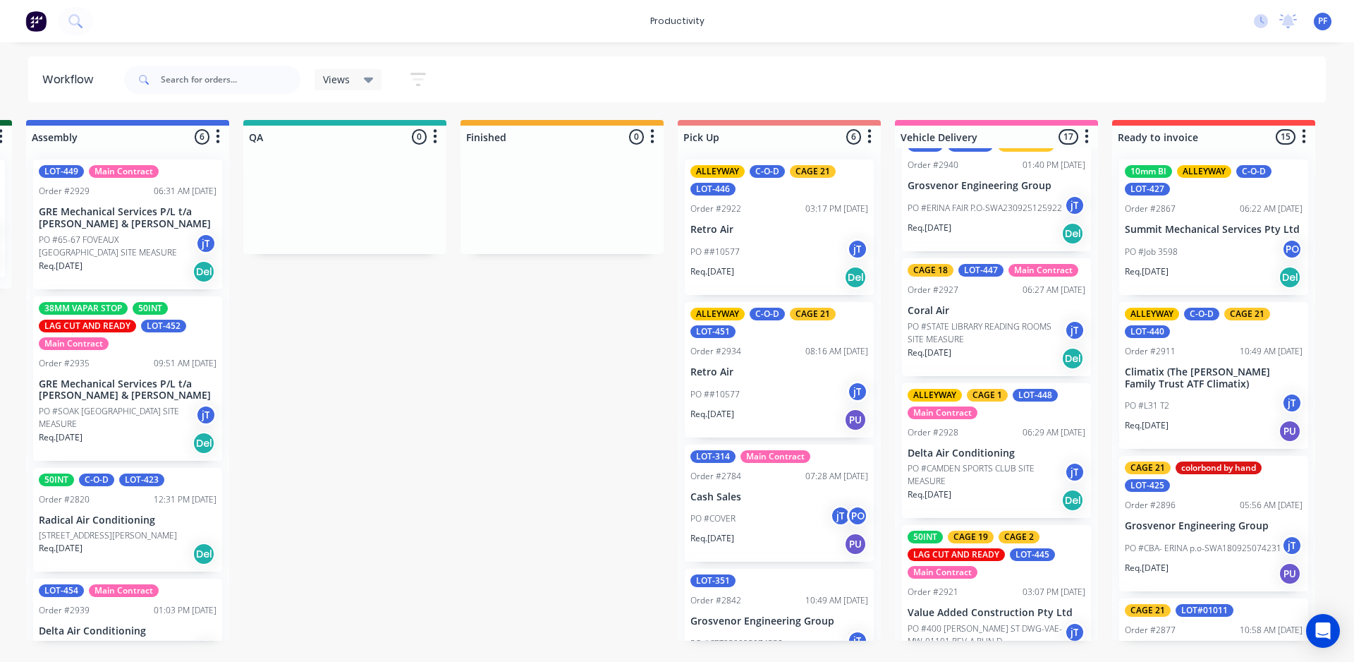
scroll to position [0, 0]
